Goal: Transaction & Acquisition: Purchase product/service

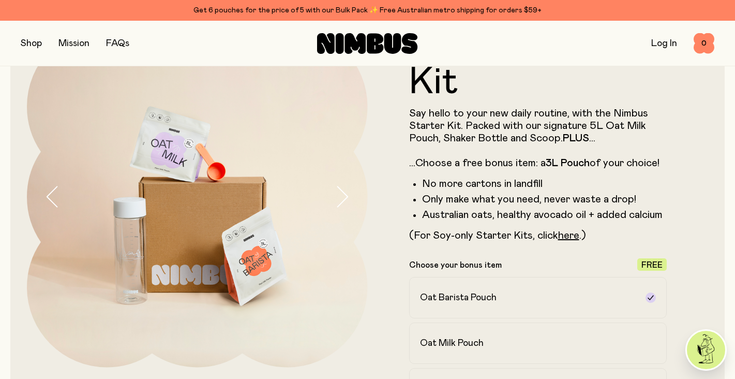
scroll to position [68, 0]
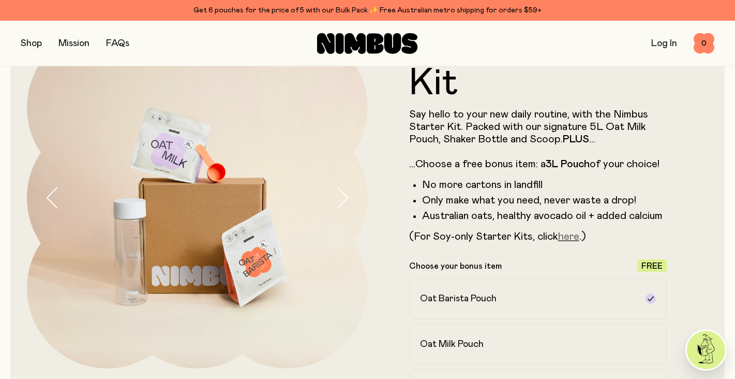
click at [572, 234] on link "here" at bounding box center [568, 236] width 21 height 10
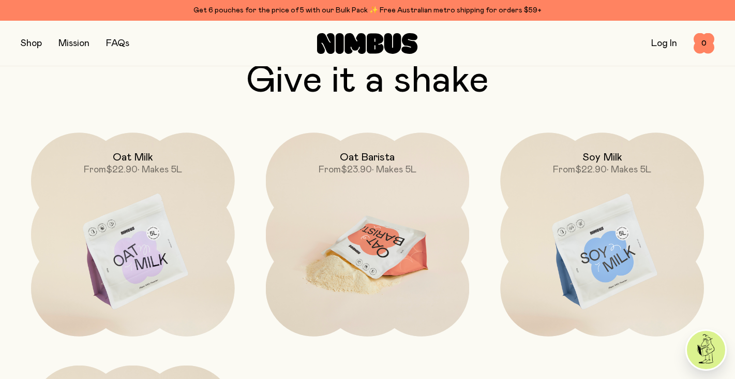
scroll to position [2849, 0]
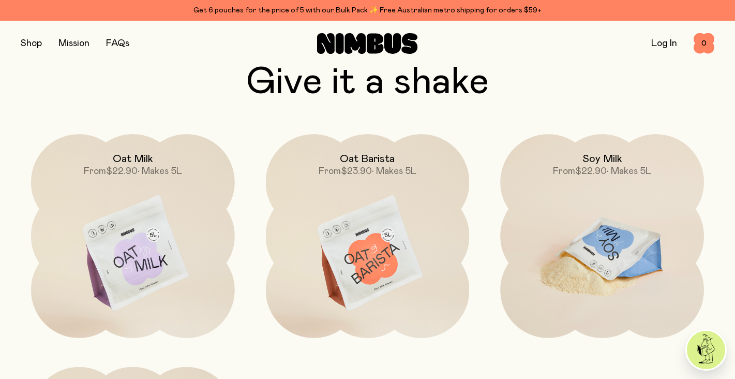
click at [541, 228] on img at bounding box center [602, 254] width 204 height 240
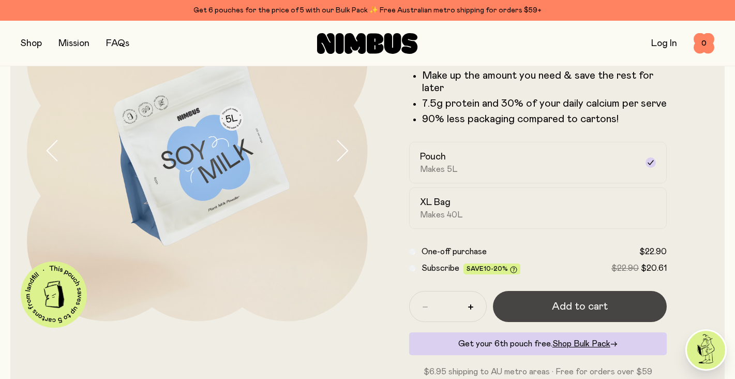
scroll to position [116, 0]
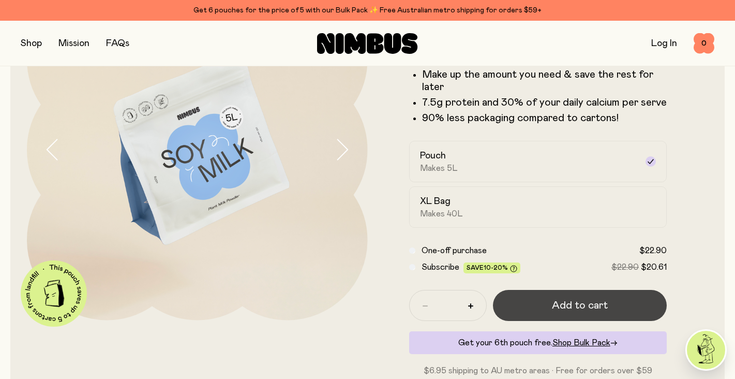
click at [566, 301] on span "Add to cart" at bounding box center [580, 305] width 56 height 14
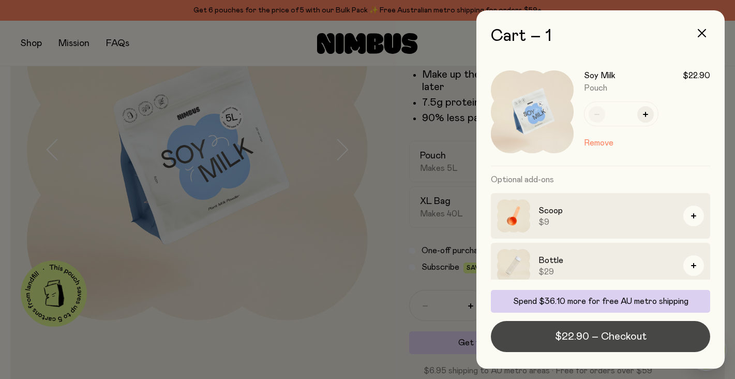
click at [586, 329] on span "$22.90 – Checkout" at bounding box center [601, 336] width 92 height 14
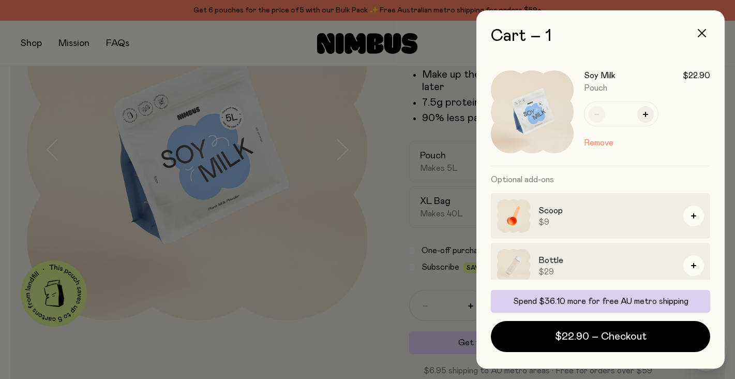
click at [700, 27] on button "button" at bounding box center [702, 33] width 25 height 25
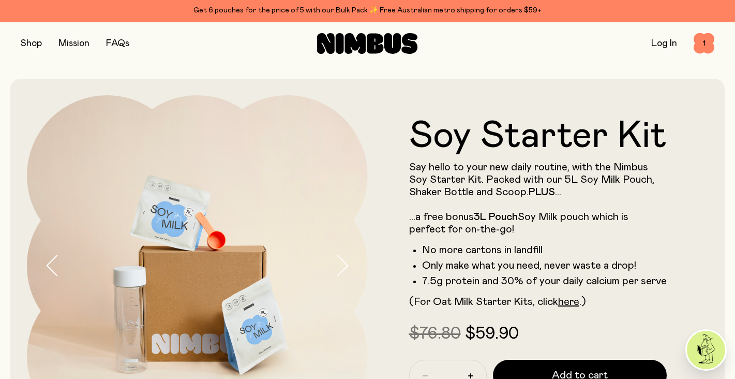
scroll to position [2849, 0]
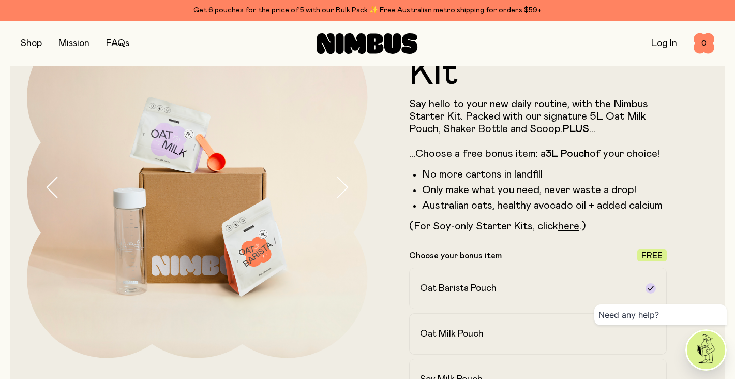
scroll to position [79, 0]
